Goal: Task Accomplishment & Management: Manage account settings

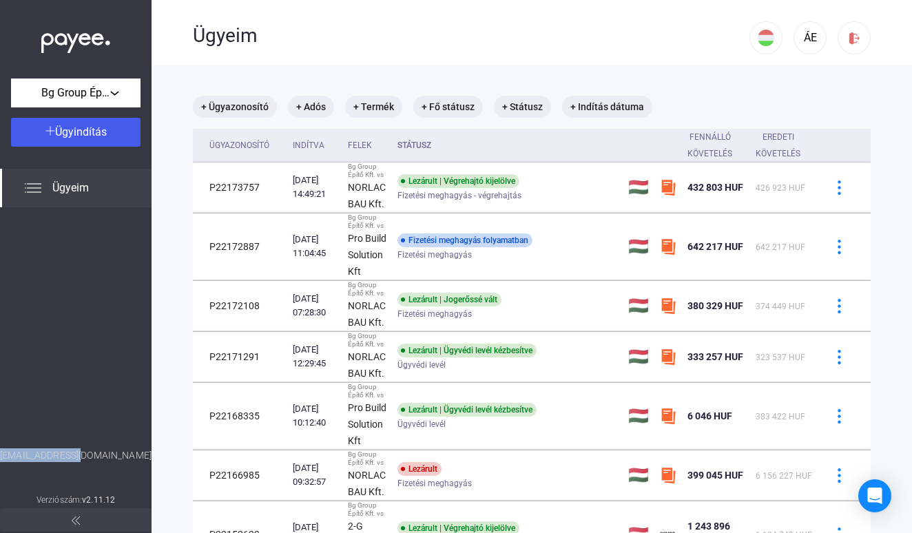
drag, startPoint x: 119, startPoint y: 456, endPoint x: 21, endPoint y: 454, distance: 97.9
click at [20, 454] on div "[EMAIL_ADDRESS][DOMAIN_NAME]" at bounding box center [76, 470] width 152 height 43
copy div "[EMAIL_ADDRESS][DOMAIN_NAME]"
click at [821, 43] on div "ÁE" at bounding box center [810, 38] width 23 height 17
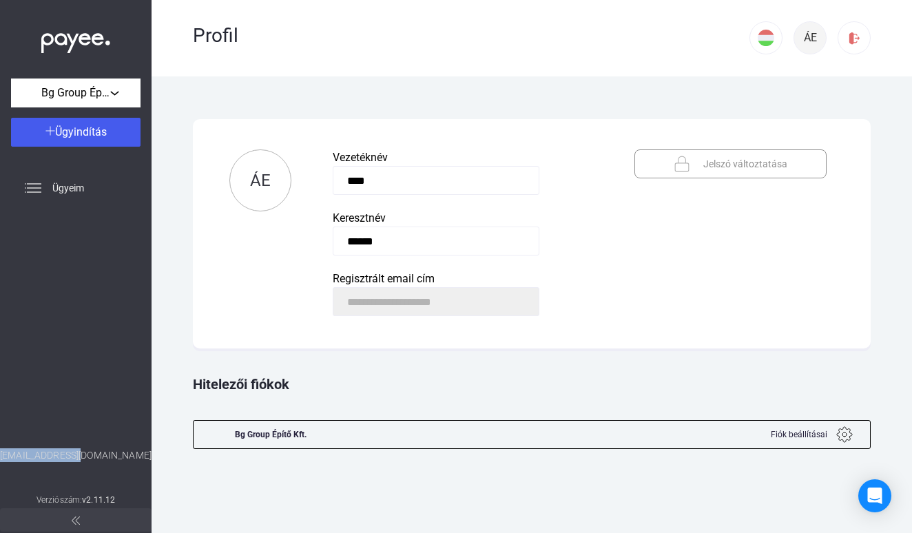
click at [821, 43] on div "ÁE" at bounding box center [810, 38] width 23 height 17
click at [768, 39] on img at bounding box center [766, 38] width 17 height 17
click at [298, 45] on div at bounding box center [456, 266] width 912 height 533
